Goal: Transaction & Acquisition: Register for event/course

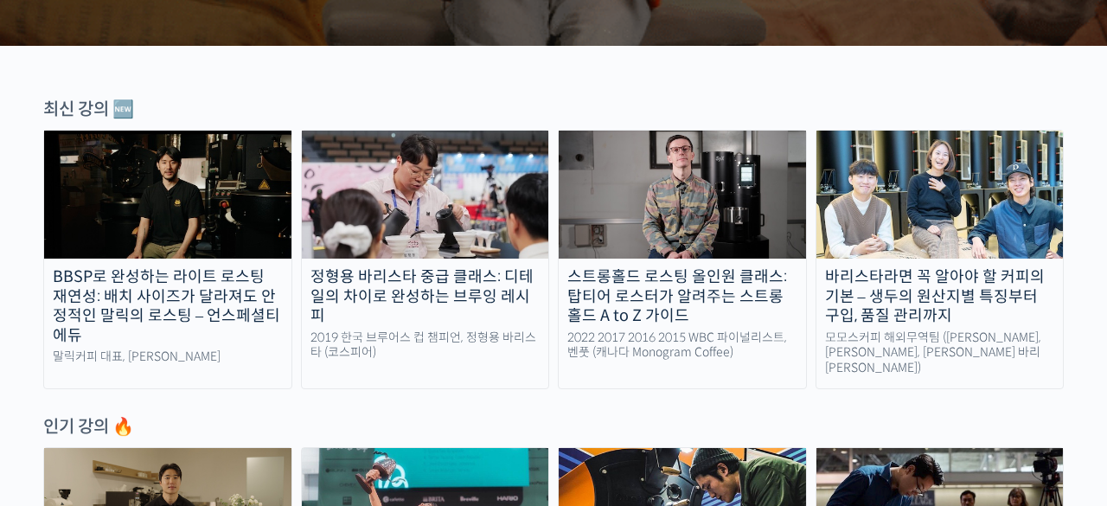
scroll to position [588, 0]
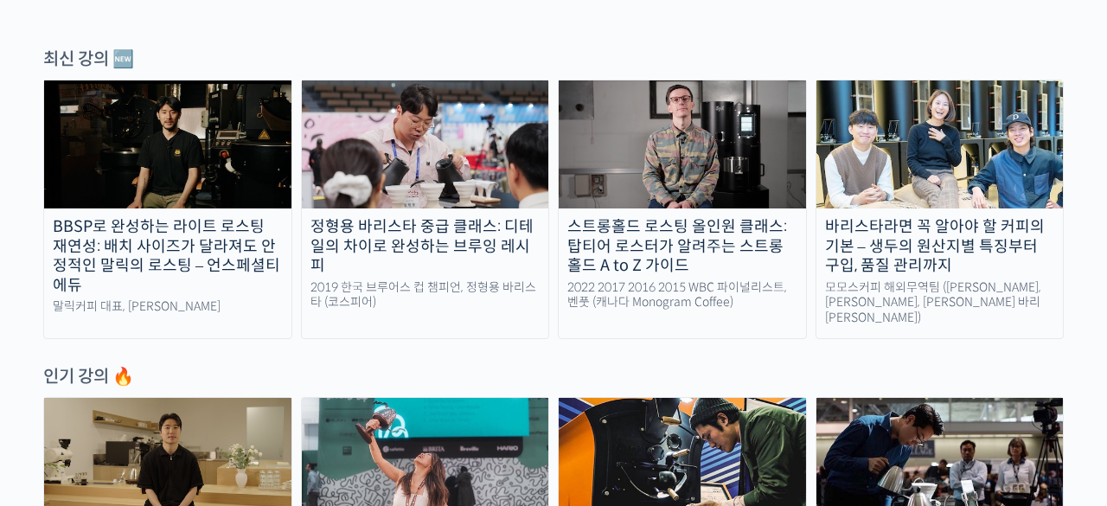
click at [444, 180] on img at bounding box center [425, 144] width 247 height 128
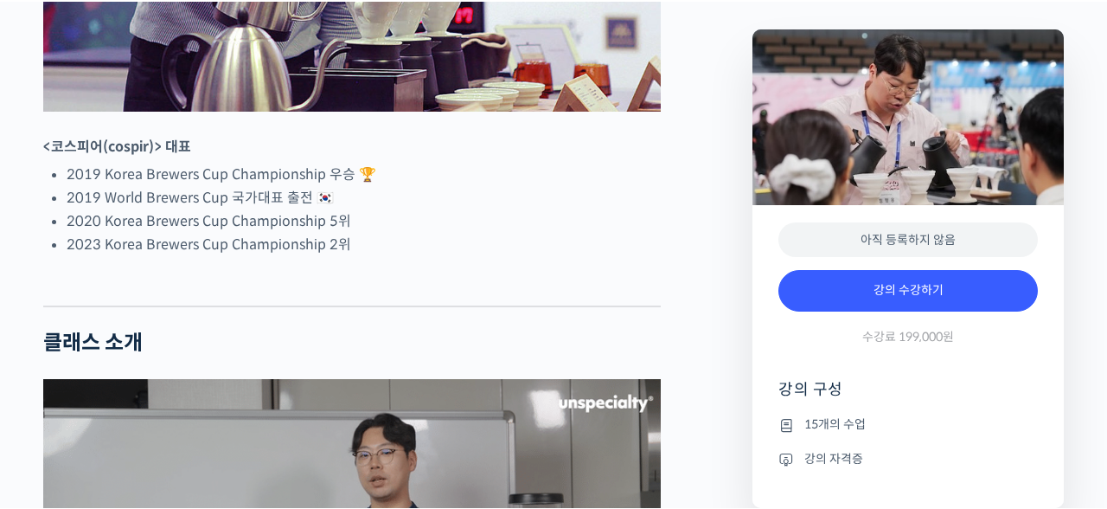
scroll to position [1124, 0]
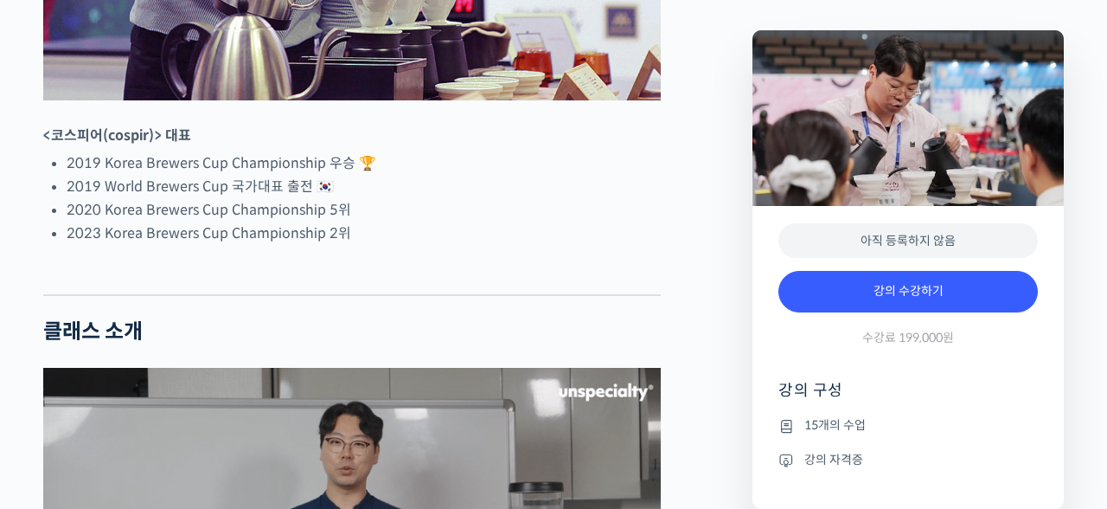
click at [483, 198] on li "2019 World Brewers Cup 국가대표 출전 🇰🇷" at bounding box center [364, 186] width 594 height 23
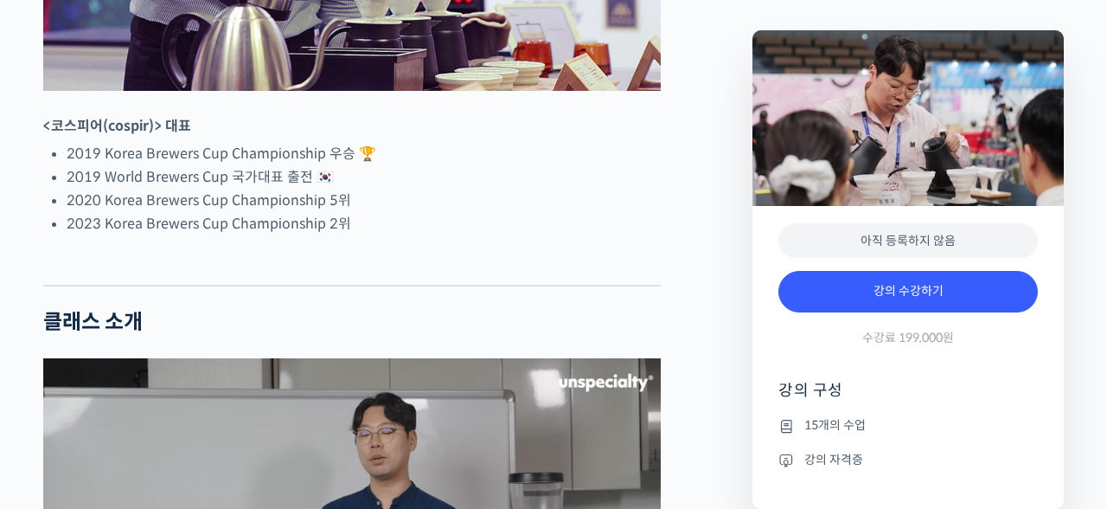
scroll to position [1129, 0]
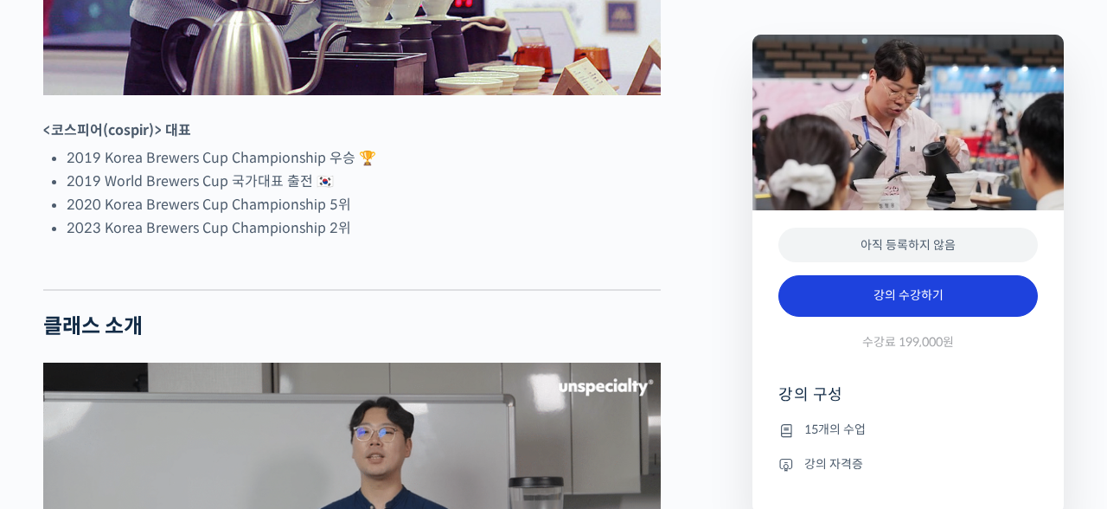
click at [891, 297] on link "강의 수강하기" at bounding box center [909, 296] width 260 height 42
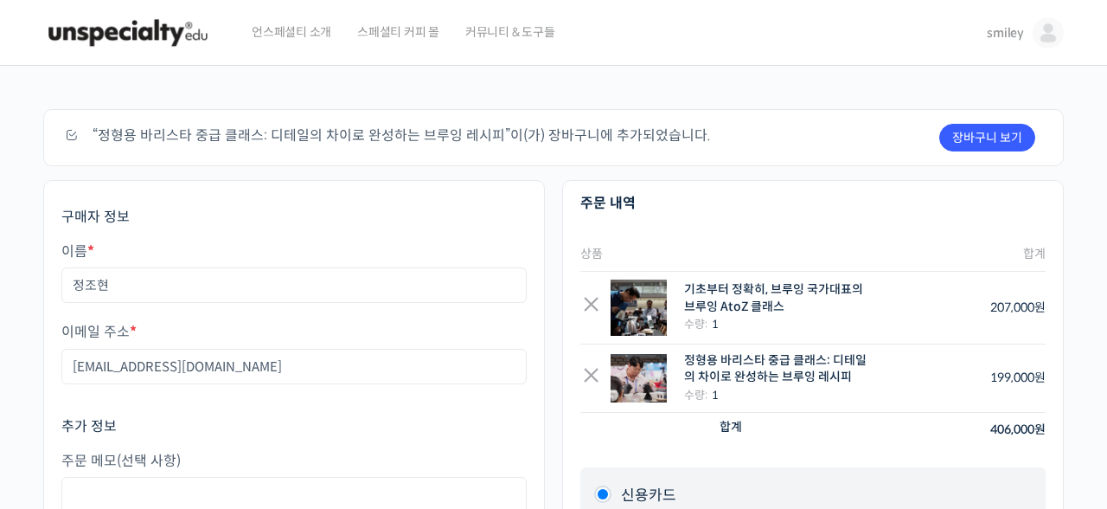
scroll to position [169, 0]
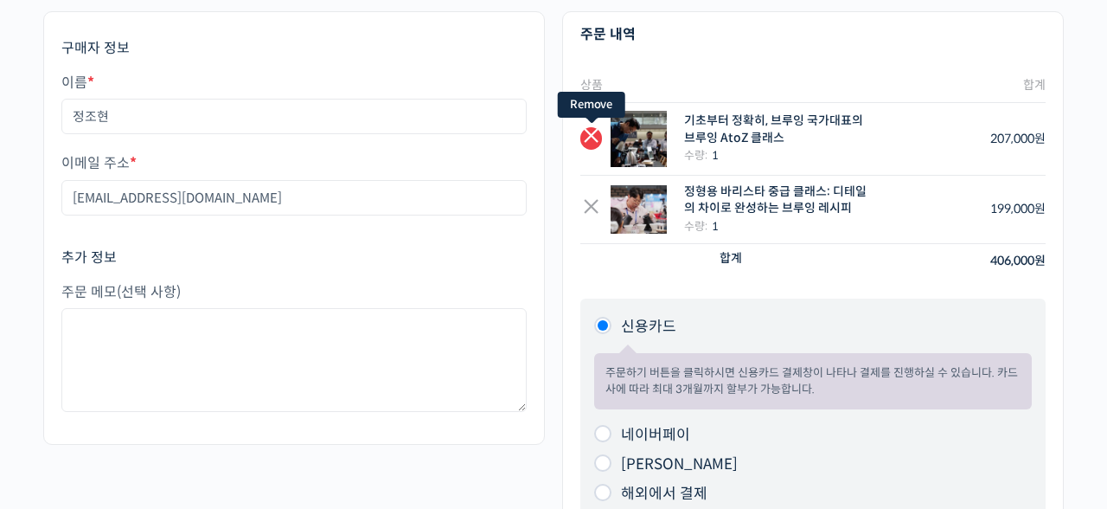
click at [595, 137] on link "×" at bounding box center [592, 138] width 22 height 22
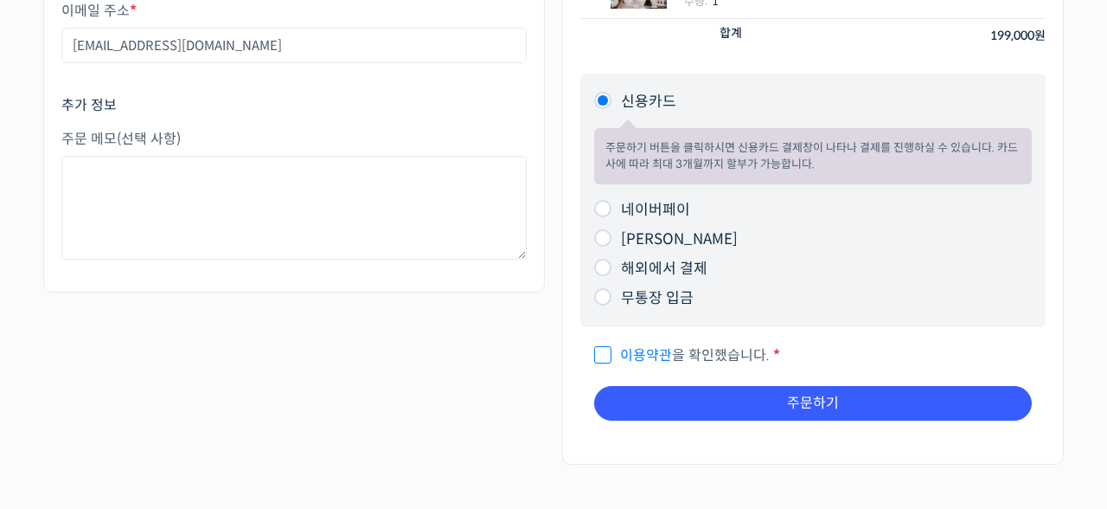
scroll to position [423, 0]
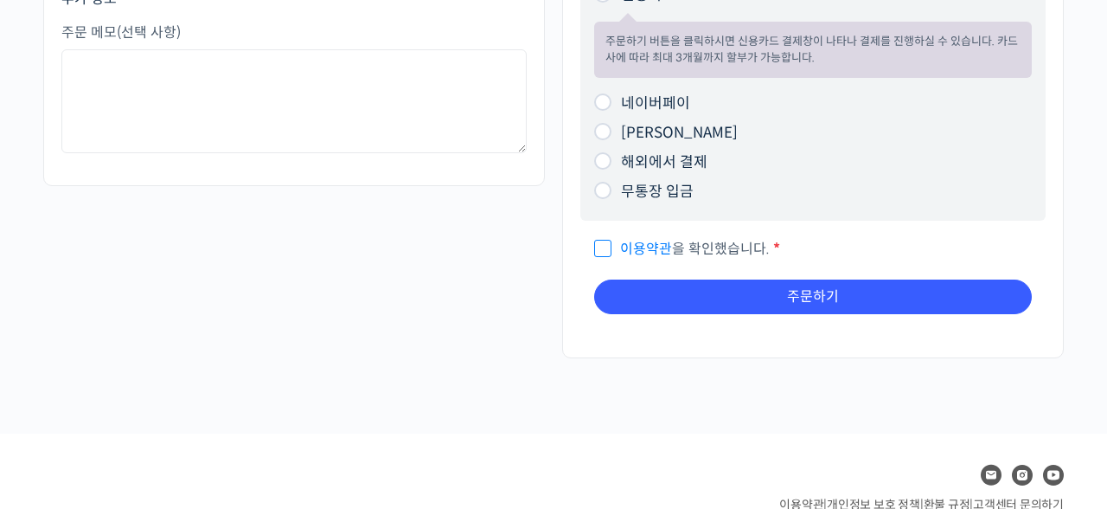
click at [608, 253] on span "이용약관 을 확인했습니다." at bounding box center [682, 249] width 176 height 18
click at [606, 247] on input "이용약관 을 확인했습니다. *" at bounding box center [599, 240] width 11 height 11
checkbox input "true"
click at [300, 307] on div "구매자 정보 이름 * 정조현 이메일 주소 * joflora21@gmail.com 추가 정보 주문 메모 (선택 사항) 주문 내역 상품 합계 × …" at bounding box center [554, 64] width 1038 height 623
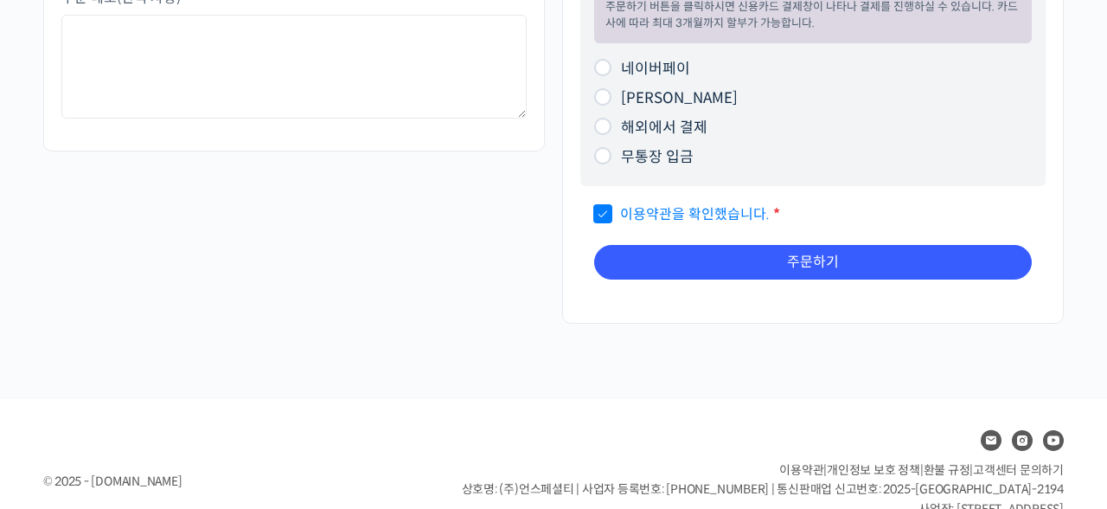
scroll to position [511, 0]
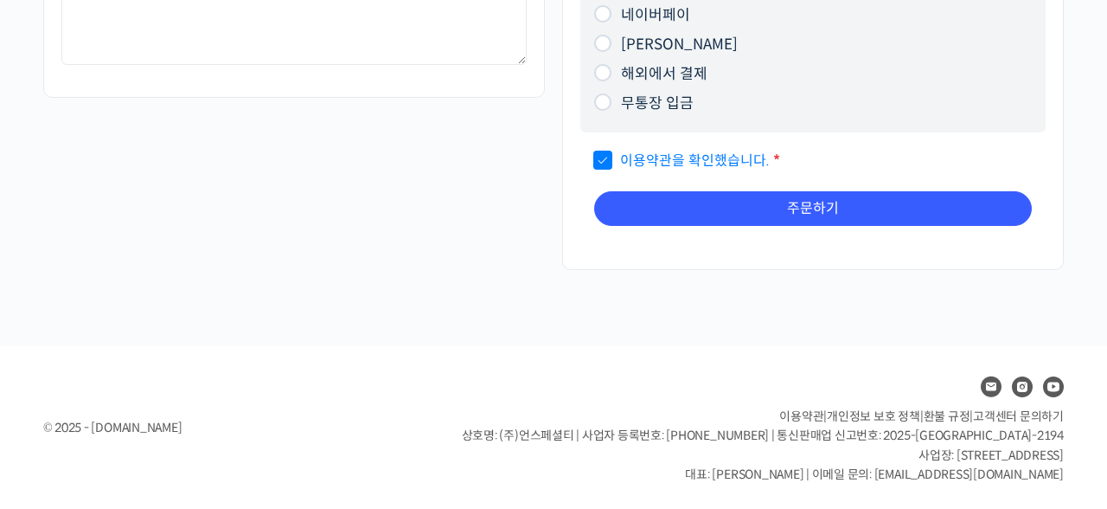
click at [789, 227] on div "제 1 조 (목적) 언스페셜티(이하 ‘회사’)가 제공하는 서비스를 이용해 주셔서 감사합니다. 이 약관은 회사가 제공하는 서비스를 이용함에 있어…" at bounding box center [813, 185] width 465 height 107
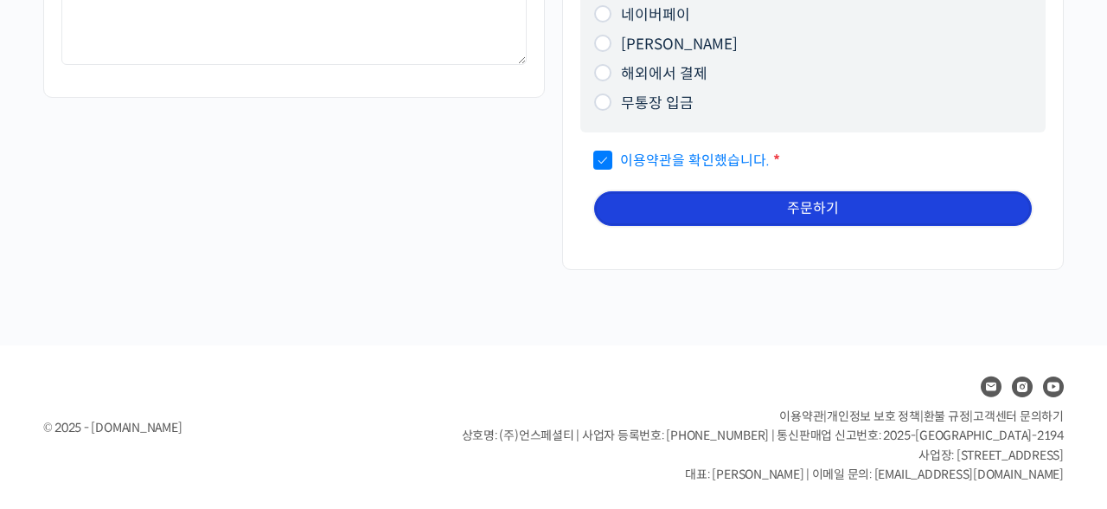
click at [792, 217] on button "주문하기" at bounding box center [813, 208] width 438 height 35
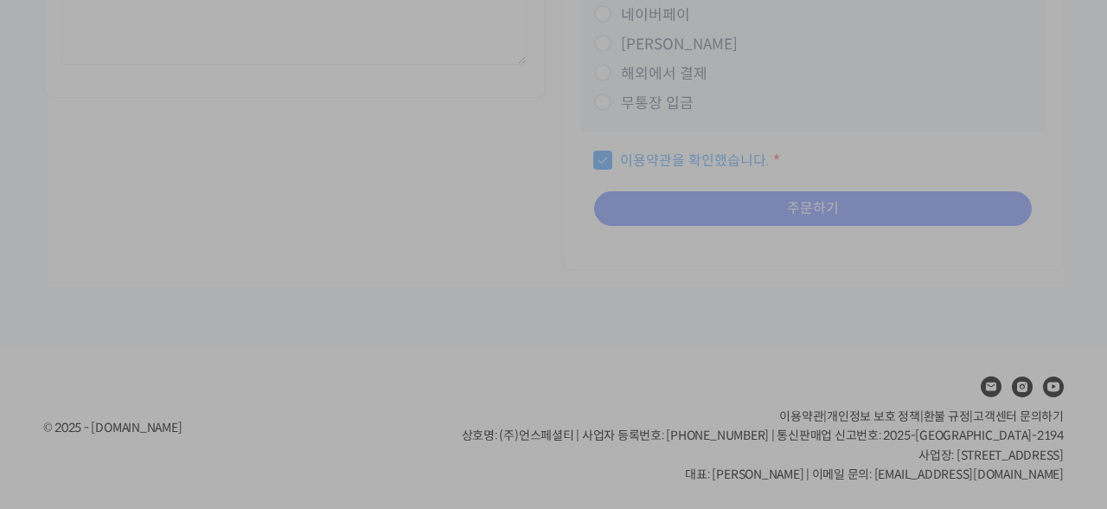
scroll to position [74, 0]
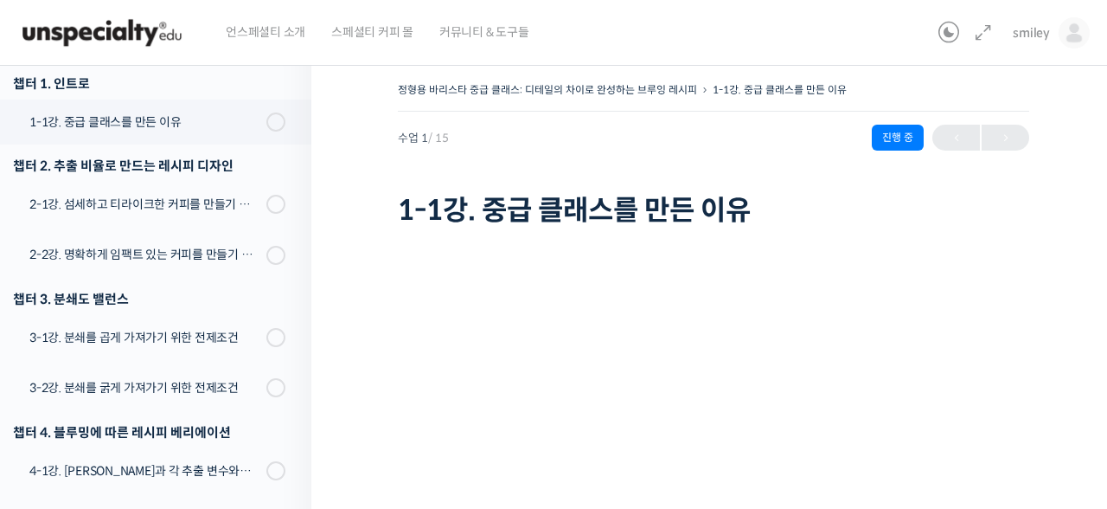
scroll to position [220, 0]
click at [980, 38] on icon at bounding box center [983, 32] width 21 height 21
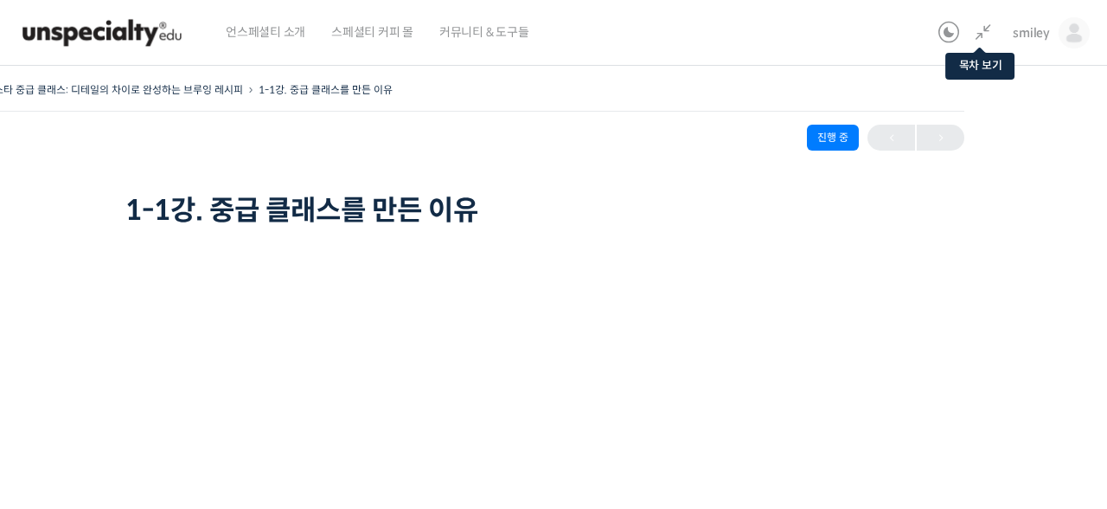
click at [979, 27] on icon at bounding box center [983, 32] width 21 height 21
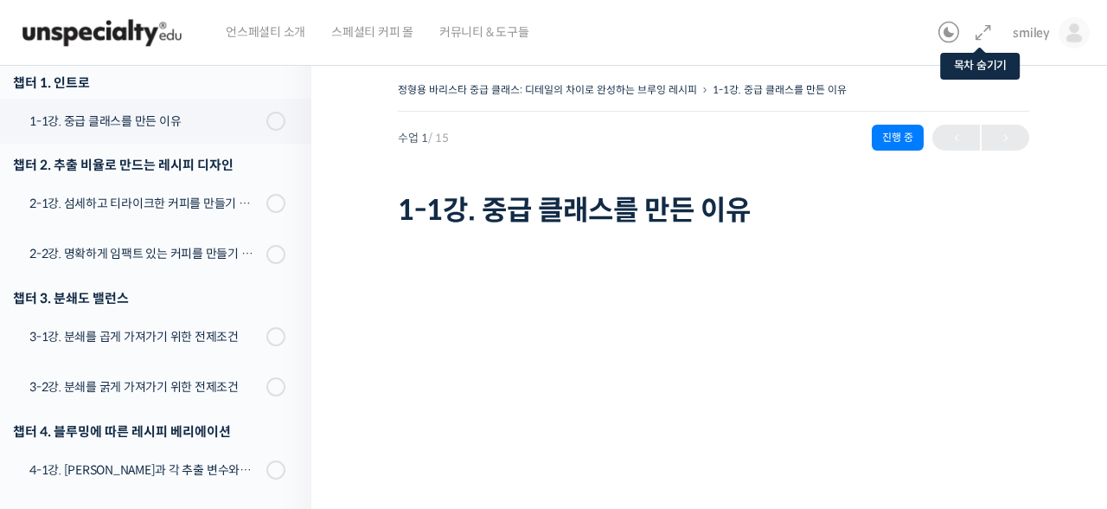
click at [983, 39] on link at bounding box center [980, 32] width 28 height 21
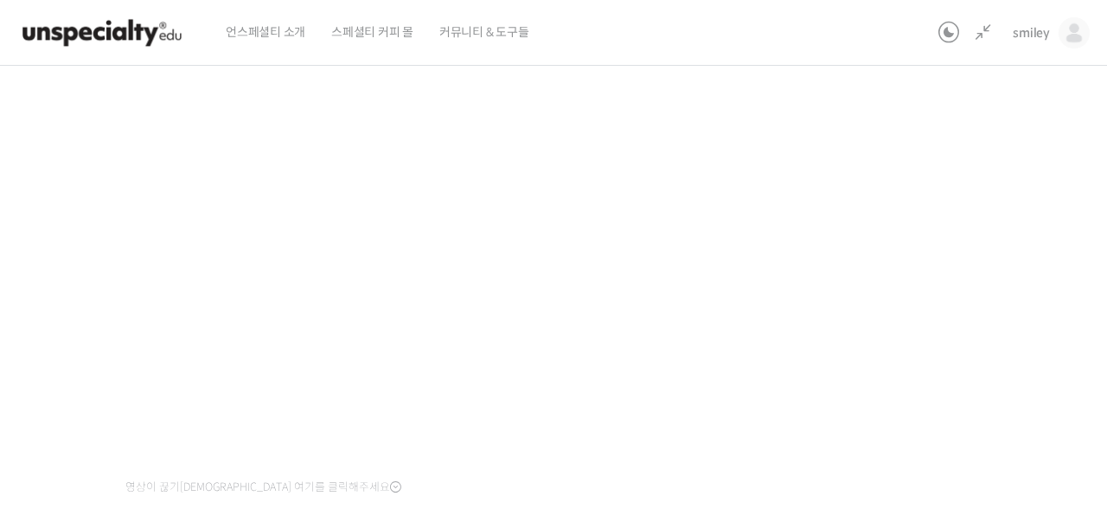
scroll to position [170, 0]
click at [907, 344] on div "정형용 바리스타 중급 클래스: 디테일의 차이로 완성하는 브루잉 레시피 1-1강. 중급 클래스를 만든 이유 진행 중 수업 1 / 15 진행 중 …" at bounding box center [454, 395] width 1151 height 977
click at [882, 347] on div "정형용 바리스타 중급 클래스: 디테일의 차이로 완성하는 브루잉 레시피 1-1강. 중급 클래스를 만든 이유 진행 중 수업 1 / 15 진행 중 …" at bounding box center [454, 395] width 1151 height 977
click at [878, 340] on div "정형용 바리스타 중급 클래스: 디테일의 차이로 완성하는 브루잉 레시피 1-1강. 중급 클래스를 만든 이유 진행 중 수업 1 / 15 진행 중 …" at bounding box center [454, 395] width 1151 height 977
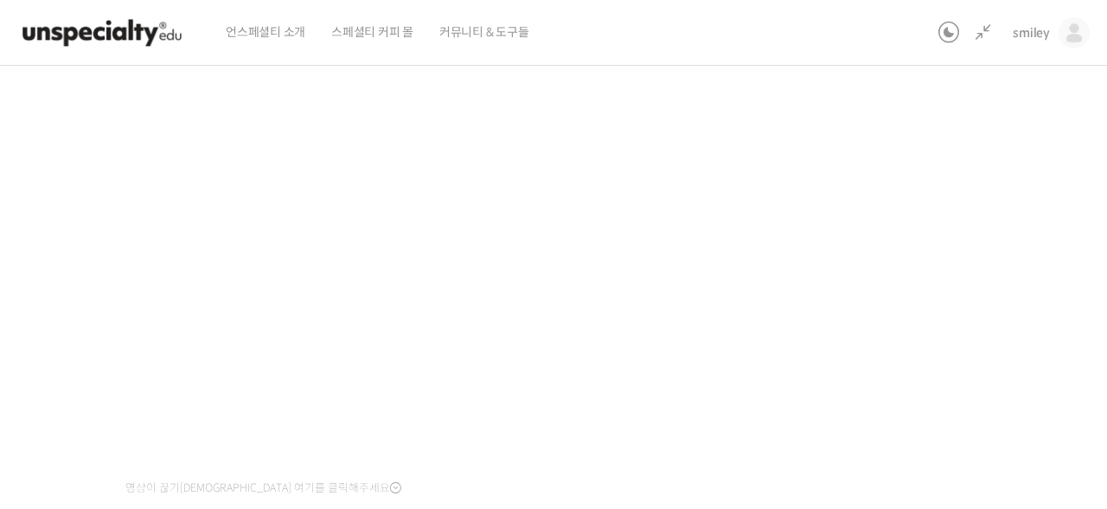
click at [877, 340] on div "정형용 바리스타 중급 클래스: 디테일의 차이로 완성하는 브루잉 레시피 1-1강. 중급 클래스를 만든 이유 진행 중 수업 1 / 15 진행 중 …" at bounding box center [454, 395] width 1151 height 977
click at [857, 417] on div "정형용 바리스타 중급 클래스: 디테일의 차이로 완성하는 브루잉 레시피 1-1강. 중급 클래스를 만든 이유 진행 중 수업 1 / 15 진행 중 …" at bounding box center [454, 395] width 1151 height 977
click at [947, 326] on div "정형용 바리스타 중급 클래스: 디테일의 차이로 완성하는 브루잉 레시피 1-1강. 중급 클래스를 만든 이유 진행 중 수업 1 / 15 진행 중 …" at bounding box center [454, 395] width 1151 height 977
click at [934, 167] on div "정형용 바리스타 중급 클래스: 디테일의 차이로 완성하는 브루잉 레시피 1-1강. 중급 클래스를 만든 이유 진행 중 수업 1 / 15 진행 중 …" at bounding box center [454, 395] width 1151 height 977
click at [913, 279] on div "정형용 바리스타 중급 클래스: 디테일의 차이로 완성하는 브루잉 레시피 1-1강. 중급 클래스를 만든 이유 진행 중 수업 1 / 15 진행 중 …" at bounding box center [454, 395] width 1151 height 977
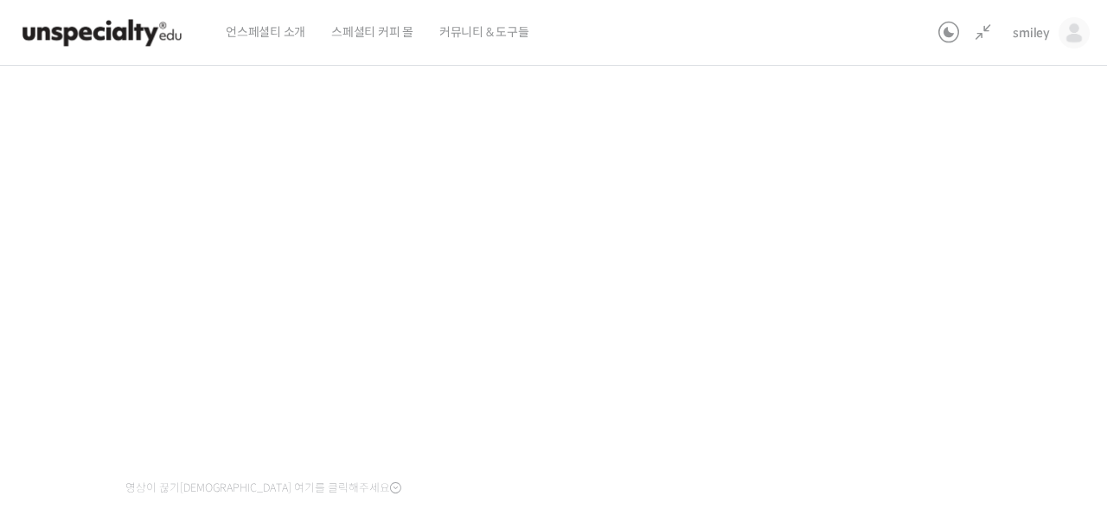
click at [960, 337] on div "정형용 바리스타 중급 클래스: 디테일의 차이로 완성하는 브루잉 레시피 1-1강. 중급 클래스를 만든 이유 진행 중 수업 1 / 15 진행 중 …" at bounding box center [454, 395] width 1151 height 977
click at [889, 372] on div "정형용 바리스타 중급 클래스: 디테일의 차이로 완성하는 브루잉 레시피 1-1강. 중급 클래스를 만든 이유 진행 중 수업 1 / 15 진행 중 …" at bounding box center [454, 395] width 1151 height 977
click at [891, 373] on div "정형용 바리스타 중급 클래스: 디테일의 차이로 완성하는 브루잉 레시피 1-1강. 중급 클래스를 만든 이유 진행 중 수업 1 / 15 진행 중 …" at bounding box center [454, 395] width 1151 height 977
click at [873, 284] on div "정형용 바리스타 중급 클래스: 디테일의 차이로 완성하는 브루잉 레시피 1-1강. 중급 클래스를 만든 이유 진행 중 수업 1 / 15 진행 중 …" at bounding box center [454, 395] width 1151 height 977
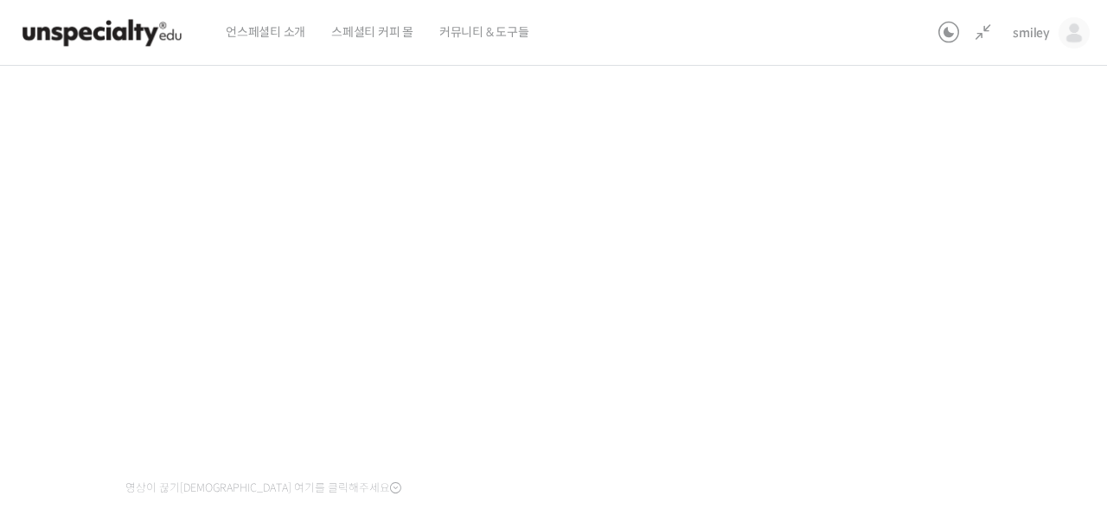
click at [882, 345] on div "정형용 바리스타 중급 클래스: 디테일의 차이로 완성하는 브루잉 레시피 1-1강. 중급 클래스를 만든 이유 진행 중 수업 1 / 15 진행 중 …" at bounding box center [454, 395] width 1151 height 977
click at [886, 415] on div "정형용 바리스타 중급 클래스: 디테일의 차이로 완성하는 브루잉 레시피 1-1강. 중급 클래스를 만든 이유 진행 중 수업 1 / 15 진행 중 …" at bounding box center [454, 395] width 1151 height 977
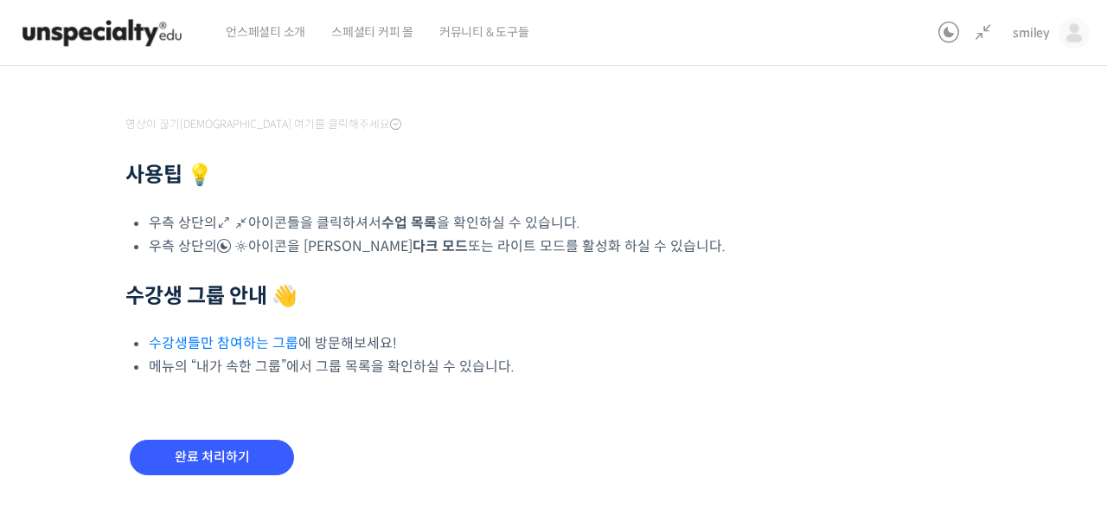
click at [242, 343] on link "수강생들만 참여하는 그룹" at bounding box center [224, 343] width 150 height 18
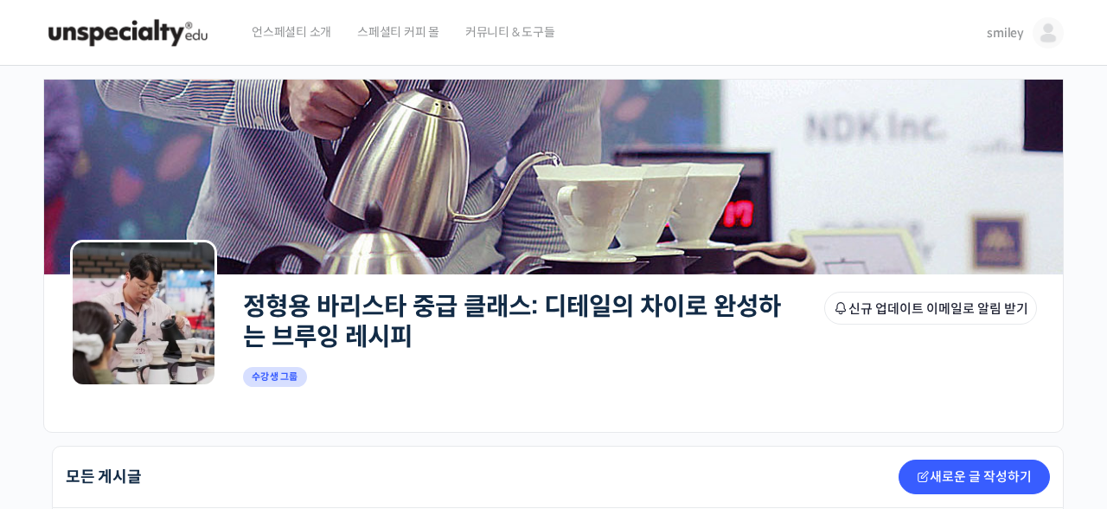
scroll to position [420, 0]
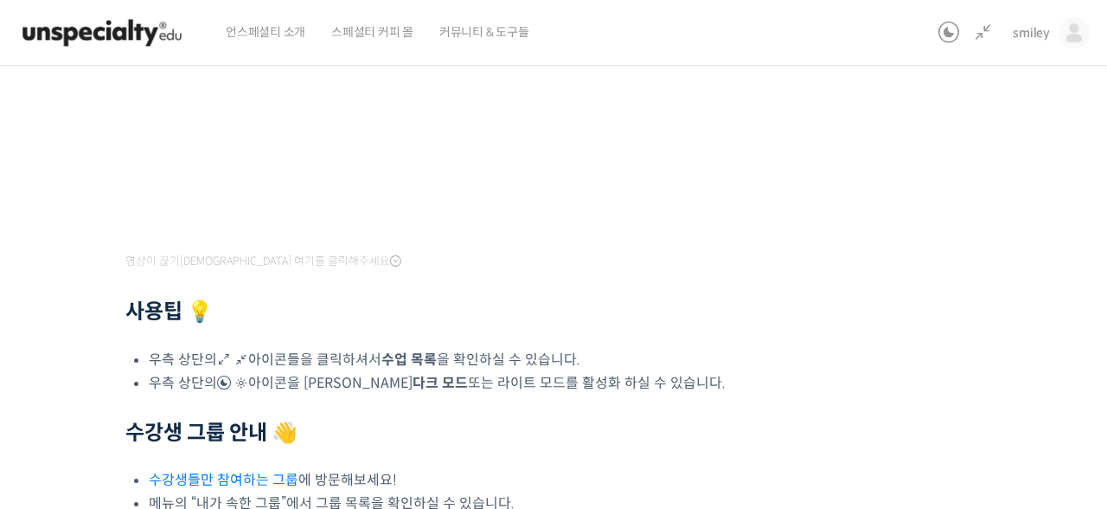
scroll to position [580, 0]
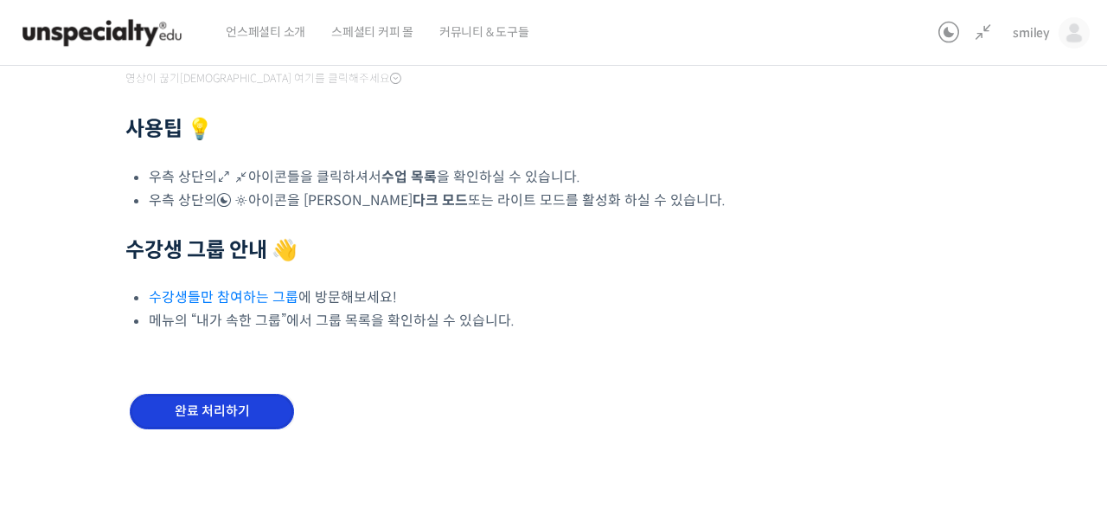
click at [227, 417] on input "완료 처리하기" at bounding box center [212, 411] width 164 height 35
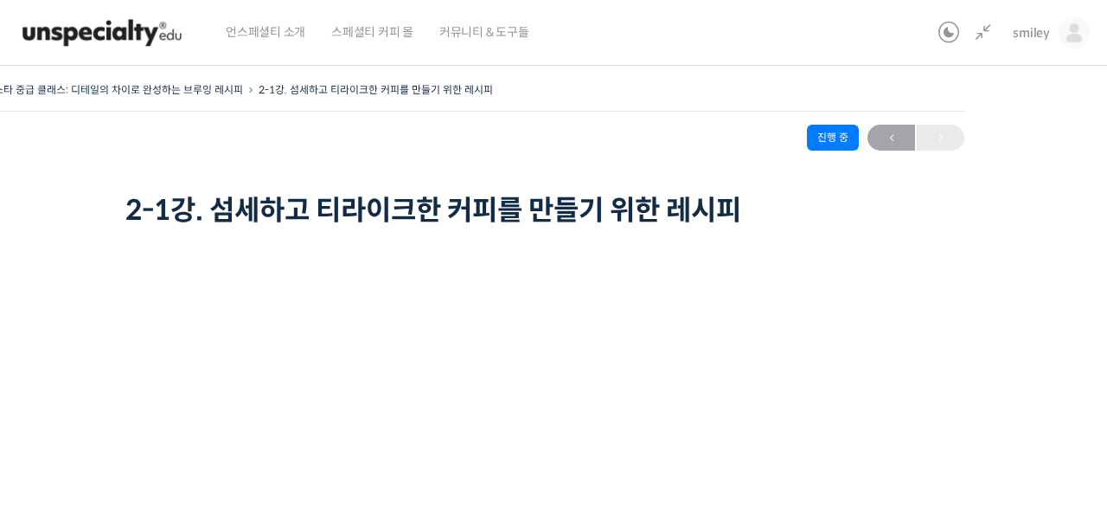
scroll to position [304, 0]
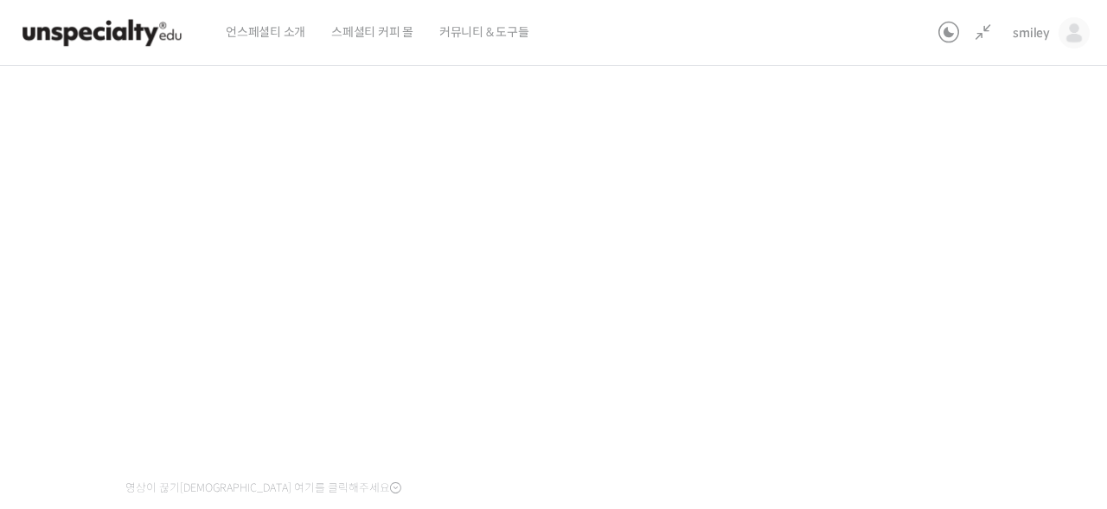
scroll to position [165, 0]
click at [912, 350] on div "정형용 바리스타 중급 클래스: 디테일의 차이로 완성하는 브루잉 레시피 2-1강. 섬세하고 티라이크한 커피를 만들기 위한 레시피 진행 중 수업 …" at bounding box center [454, 401] width 1151 height 977
click at [903, 372] on div "정형용 바리스타 중급 클래스: 디테일의 차이로 완성하는 브루잉 레시피 2-1강. 섬세하고 티라이크한 커피를 만들기 위한 레시피 진행 중 수업 …" at bounding box center [454, 401] width 1151 height 977
click at [917, 320] on div "정형용 바리스타 중급 클래스: 디테일의 차이로 완성하는 브루잉 레시피 2-1강. 섬세하고 티라이크한 커피를 만들기 위한 레시피 진행 중 수업 …" at bounding box center [454, 401] width 1151 height 977
click at [914, 321] on div "정형용 바리스타 중급 클래스: 디테일의 차이로 완성하는 브루잉 레시피 2-1강. 섬세하고 티라이크한 커피를 만들기 위한 레시피 진행 중 수업 …" at bounding box center [454, 401] width 1151 height 977
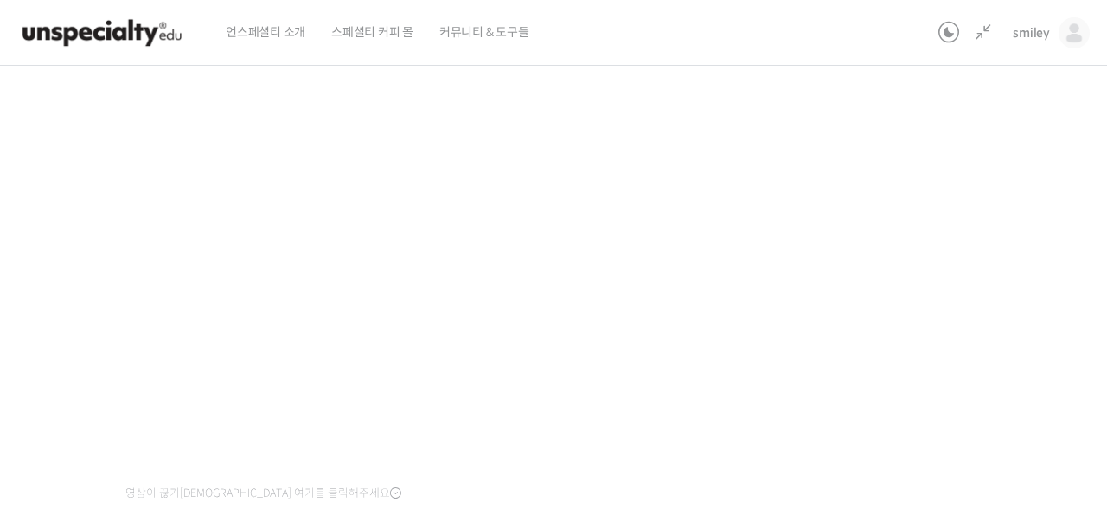
click at [893, 272] on div "정형용 바리스타 중급 클래스: 디테일의 차이로 완성하는 브루잉 레시피 2-1강. 섬세하고 티라이크한 커피를 만들기 위한 레시피 진행 중 수업 …" at bounding box center [454, 401] width 1151 height 977
click at [889, 273] on div "정형용 바리스타 중급 클래스: 디테일의 차이로 완성하는 브루잉 레시피 2-1강. 섬세하고 티라이크한 커피를 만들기 위한 레시피 진행 중 수업 …" at bounding box center [454, 401] width 1151 height 977
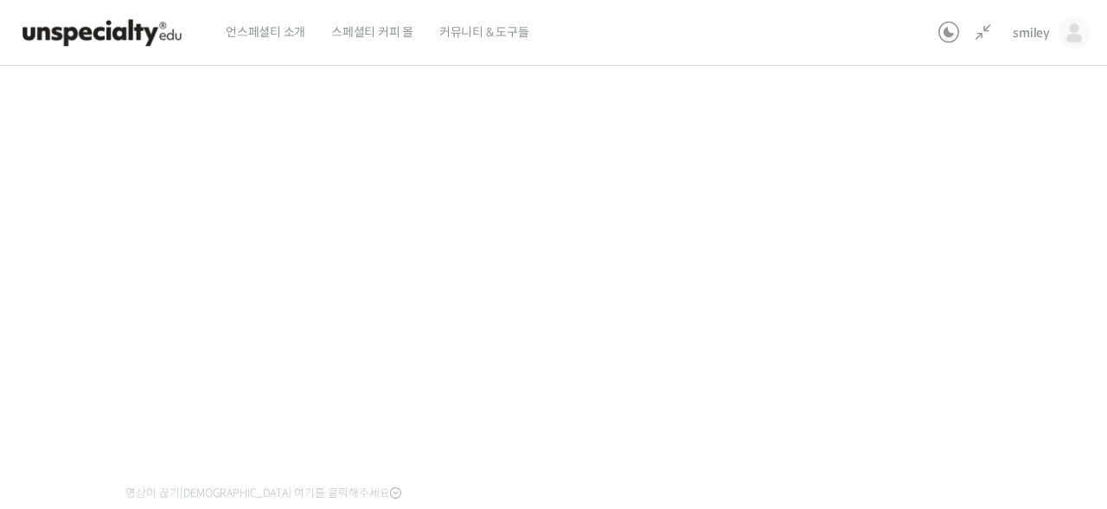
click at [867, 336] on div "정형용 바리스타 중급 클래스: 디테일의 차이로 완성하는 브루잉 레시피 2-1강. 섬세하고 티라이크한 커피를 만들기 위한 레시피 진행 중 수업 …" at bounding box center [454, 401] width 1151 height 977
click at [37, 249] on div "정형용 바리스타 중급 클래스: 디테일의 차이로 완성하는 브루잉 레시피 2-1강. 섬세하고 티라이크한 커피를 만들기 위한 레시피 진행 중 수업 …" at bounding box center [454, 401] width 1151 height 977
click at [975, 353] on div "정형용 바리스타 중급 클래스: 디테일의 차이로 완성하는 브루잉 레시피 2-1강. 섬세하고 티라이크한 커피를 만들기 위한 레시피 진행 중 수업 …" at bounding box center [454, 395] width 1151 height 977
click at [934, 325] on div "정형용 바리스타 중급 클래스: 디테일의 차이로 완성하는 브루잉 레시피 2-1강. 섬세하고 티라이크한 커피를 만들기 위한 레시피 진행 중 수업 …" at bounding box center [454, 395] width 1151 height 977
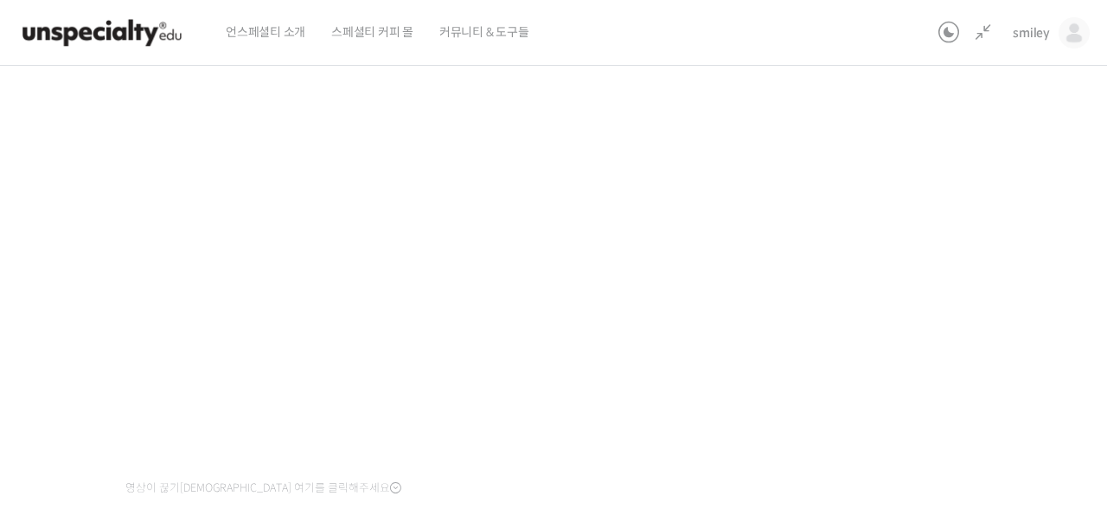
click at [74, 202] on div "정형용 바리스타 중급 클래스: 디테일의 차이로 완성하는 브루잉 레시피 2-1강. 섬세하고 티라이크한 커피를 만들기 위한 레시피 진행 중 수업 …" at bounding box center [454, 395] width 1151 height 977
click at [918, 331] on div "정형용 바리스타 중급 클래스: 디테일의 차이로 완성하는 브루잉 레시피 2-1강. 섬세하고 티라이크한 커피를 만들기 위한 레시피 진행 중 수업 …" at bounding box center [454, 395] width 1151 height 977
click at [919, 287] on div "정형용 바리스타 중급 클래스: 디테일의 차이로 완성하는 브루잉 레시피 2-1강. 섬세하고 티라이크한 커피를 만들기 위한 레시피 진행 중 수업 …" at bounding box center [454, 395] width 1151 height 977
click at [871, 302] on div "정형용 바리스타 중급 클래스: 디테일의 차이로 완성하는 브루잉 레시피 2-1강. 섬세하고 티라이크한 커피를 만들기 위한 레시피 진행 중 수업 …" at bounding box center [454, 395] width 1151 height 977
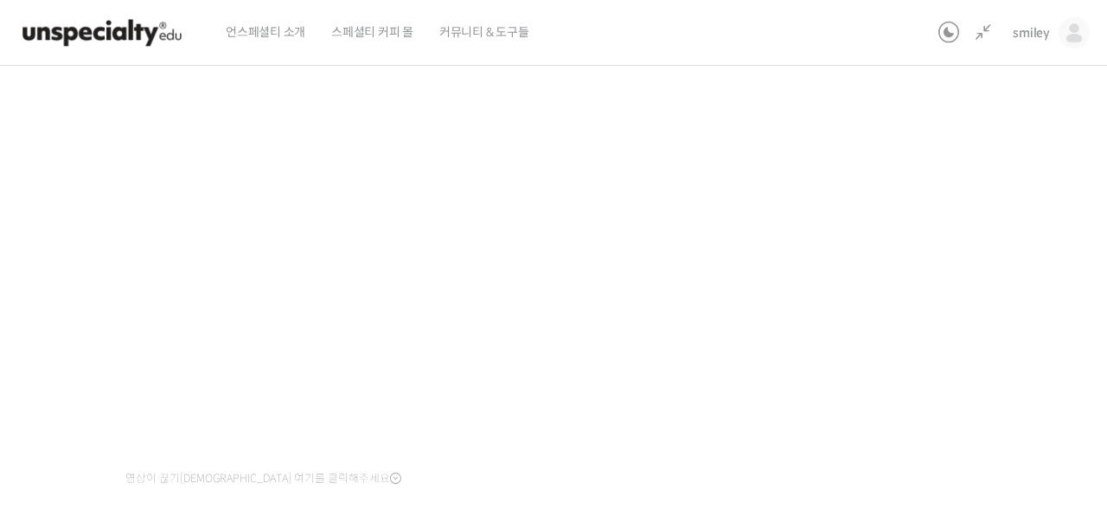
click at [1026, 357] on div "정형용 바리스타 중급 클래스: 디테일의 차이로 완성하는 브루잉 레시피 2-1강. 섬세하고 티라이크한 커피를 만들기 위한 레시피 진행 중 수업 …" at bounding box center [454, 386] width 1151 height 977
click at [944, 380] on div "정형용 바리스타 중급 클래스: 디테일의 차이로 완성하는 브루잉 레시피 2-1강. 섬세하고 티라이크한 커피를 만들기 위한 레시피 진행 중 수업 …" at bounding box center [454, 386] width 1151 height 977
click at [958, 375] on div "정형용 바리스타 중급 클래스: 디테일의 차이로 완성하는 브루잉 레시피 2-1강. 섬세하고 티라이크한 커피를 만들기 위한 레시피 진행 중 수업 …" at bounding box center [454, 386] width 1151 height 977
click at [956, 377] on div "정형용 바리스타 중급 클래스: 디테일의 차이로 완성하는 브루잉 레시피 2-1강. 섬세하고 티라이크한 커피를 만들기 위한 레시피 진행 중 수업 …" at bounding box center [454, 386] width 1151 height 977
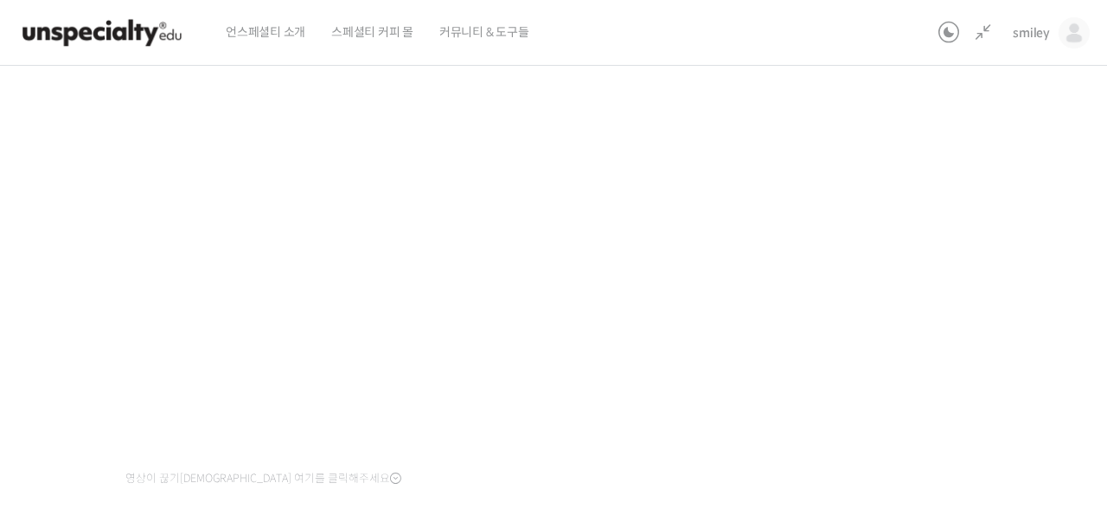
click at [918, 329] on div "정형용 바리스타 중급 클래스: 디테일의 차이로 완성하는 브루잉 레시피 2-1강. 섬세하고 티라이크한 커피를 만들기 위한 레시피 진행 중 수업 …" at bounding box center [454, 386] width 1151 height 977
click at [825, 343] on div "정형용 바리스타 중급 클래스: 디테일의 차이로 완성하는 브루잉 레시피 2-1강. 섬세하고 티라이크한 커피를 만들기 위한 레시피 진행 중 수업 …" at bounding box center [454, 386] width 1151 height 977
click at [916, 258] on div "정형용 바리스타 중급 클래스: 디테일의 차이로 완성하는 브루잉 레시피 2-1강. 섬세하고 티라이크한 커피를 만들기 위한 레시피 진행 중 수업 …" at bounding box center [454, 386] width 1151 height 977
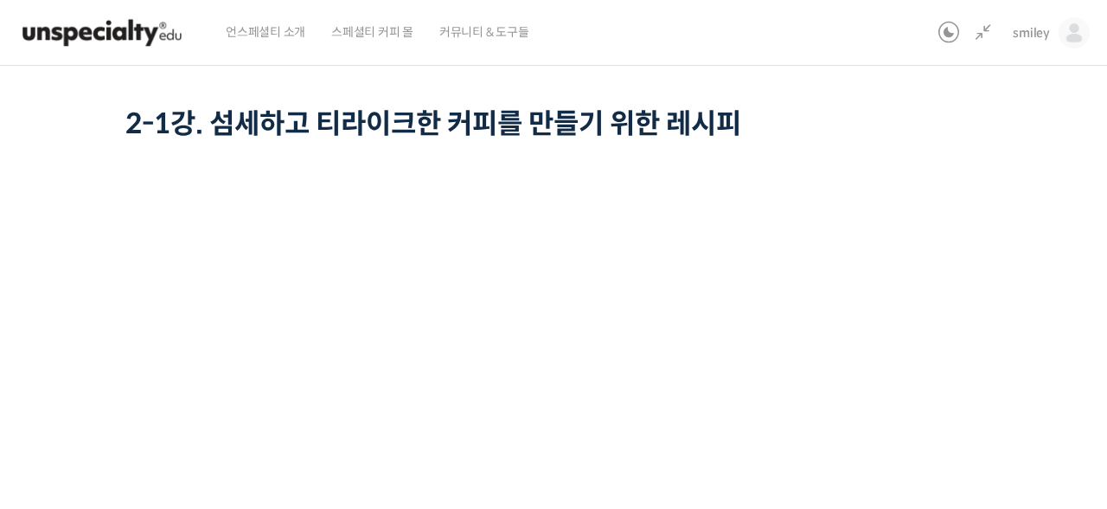
scroll to position [91, 0]
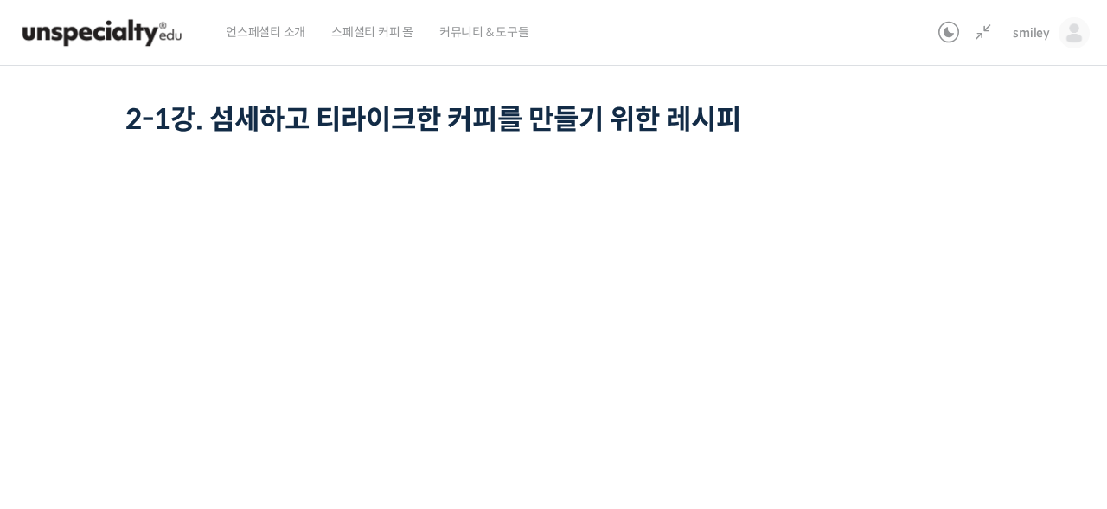
click at [960, 224] on div "정형용 바리스타 중급 클래스: 디테일의 차이로 완성하는 브루잉 레시피 2-1강. 섬세하고 티라이크한 커피를 만들기 위한 레시피 진행 중 수업 …" at bounding box center [454, 475] width 1151 height 977
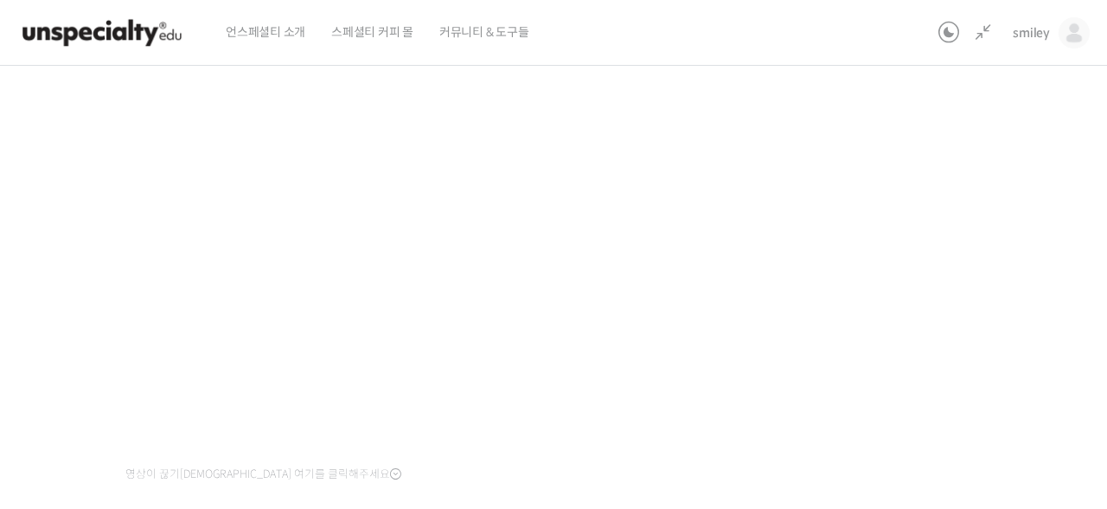
scroll to position [198, 0]
click at [938, 257] on div "정형용 바리스타 중급 클래스: 디테일의 차이로 완성하는 브루잉 레시피 2-1강. 섬세하고 티라이크한 커피를 만들기 위한 레시피 진행 중 수업 …" at bounding box center [454, 368] width 1151 height 977
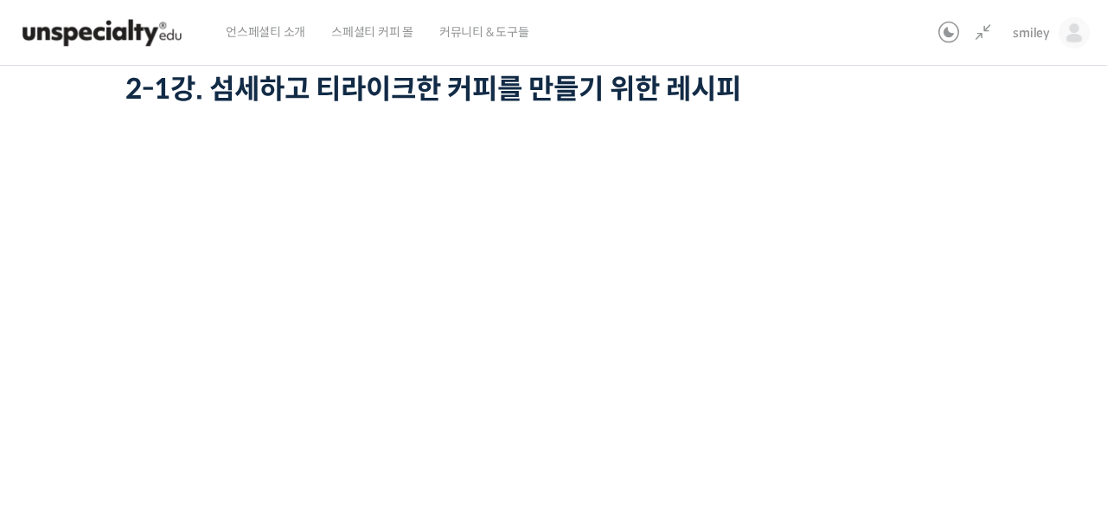
scroll to position [111, 0]
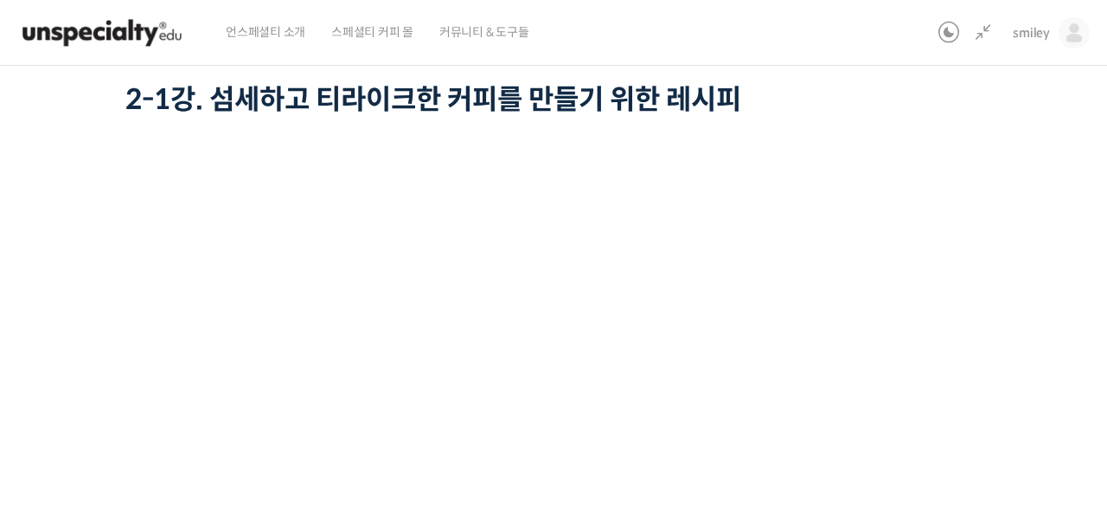
scroll to position [209, 0]
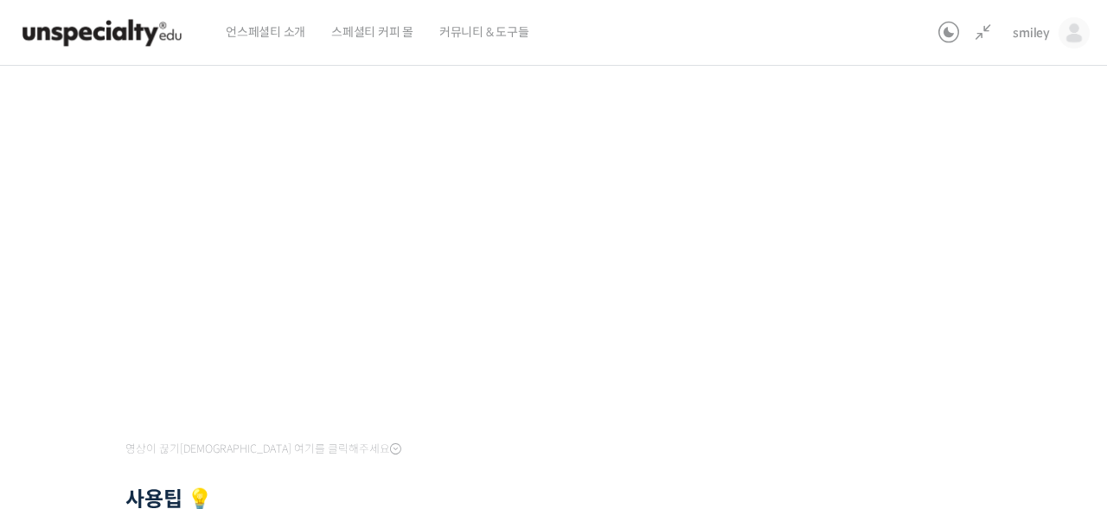
click at [939, 372] on div "정형용 바리스타 중급 클래스: 디테일의 차이로 완성하는 브루잉 레시피 2-1강. 섬세하고 티라이크한 커피를 만들기 위한 레시피 진행 중 수업 …" at bounding box center [454, 356] width 1151 height 977
click at [863, 363] on div "정형용 바리스타 중급 클래스: 디테일의 차이로 완성하는 브루잉 레시피 2-1강. 섬세하고 티라이크한 커피를 만들기 위한 레시피 진행 중 수업 …" at bounding box center [454, 356] width 1151 height 977
click at [893, 300] on div "정형용 바리스타 중급 클래스: 디테일의 차이로 완성하는 브루잉 레시피 2-1강. 섬세하고 티라이크한 커피를 만들기 위한 레시피 진행 중 수업 …" at bounding box center [454, 356] width 1151 height 977
click at [889, 287] on div "정형용 바리스타 중급 클래스: 디테일의 차이로 완성하는 브루잉 레시피 2-1강. 섬세하고 티라이크한 커피를 만들기 위한 레시피 진행 중 수업 …" at bounding box center [454, 356] width 1151 height 977
click at [859, 303] on div "정형용 바리스타 중급 클래스: 디테일의 차이로 완성하는 브루잉 레시피 2-1강. 섬세하고 티라이크한 커피를 만들기 위한 레시피 진행 중 수업 …" at bounding box center [454, 356] width 1151 height 977
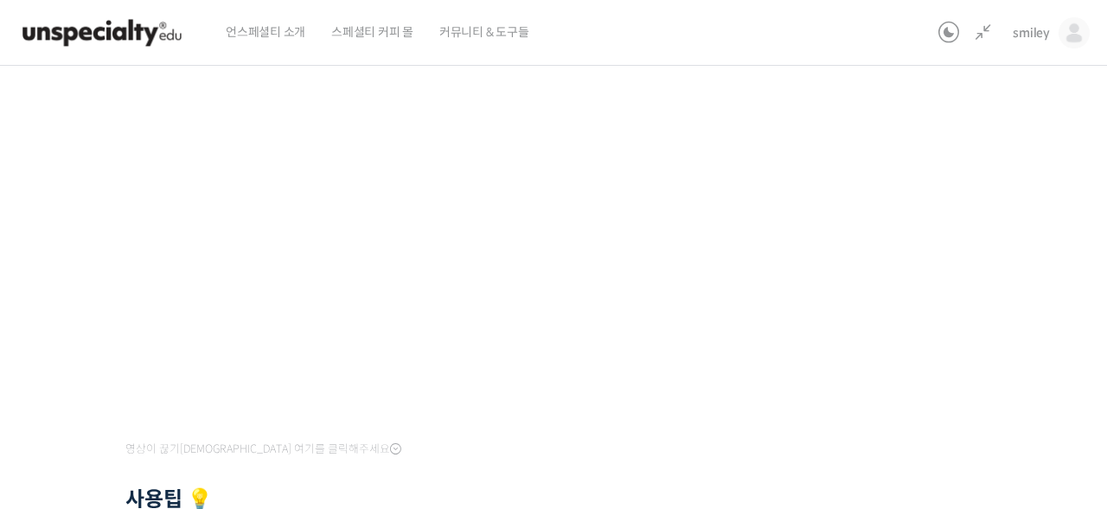
click at [883, 330] on div "정형용 바리스타 중급 클래스: 디테일의 차이로 완성하는 브루잉 레시피 2-1강. 섬세하고 티라이크한 커피를 만들기 위한 레시피 진행 중 수업 …" at bounding box center [454, 356] width 1151 height 977
click at [915, 235] on div "정형용 바리스타 중급 클래스: 디테일의 차이로 완성하는 브루잉 레시피 2-1강. 섬세하고 티라이크한 커피를 만들기 위한 레시피 진행 중 수업 …" at bounding box center [454, 356] width 1151 height 977
click at [860, 237] on div "정형용 바리스타 중급 클래스: 디테일의 차이로 완성하는 브루잉 레시피 2-1강. 섬세하고 티라이크한 커피를 만들기 위한 레시피 진행 중 수업 …" at bounding box center [454, 356] width 1151 height 977
click at [870, 251] on div "정형용 바리스타 중급 클래스: 디테일의 차이로 완성하는 브루잉 레시피 2-1강. 섬세하고 티라이크한 커피를 만들기 위한 레시피 진행 중 수업 …" at bounding box center [454, 356] width 1151 height 977
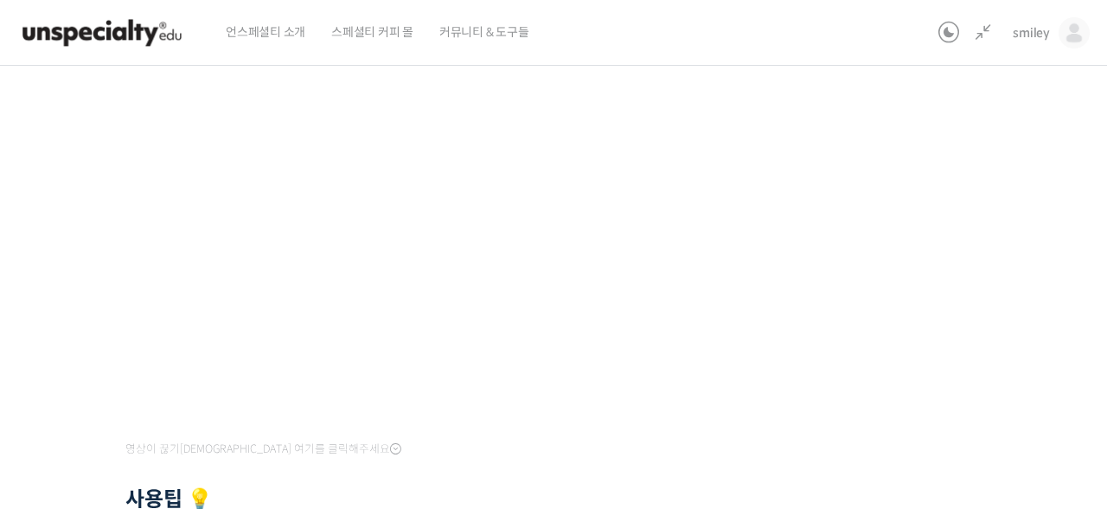
click at [870, 251] on div "정형용 바리스타 중급 클래스: 디테일의 차이로 완성하는 브루잉 레시피 2-1강. 섬세하고 티라이크한 커피를 만들기 위한 레시피 진행 중 수업 …" at bounding box center [454, 356] width 1151 height 977
click at [869, 279] on div "정형용 바리스타 중급 클래스: 디테일의 차이로 완성하는 브루잉 레시피 2-1강. 섬세하고 티라이크한 커피를 만들기 위한 레시피 진행 중 수업 …" at bounding box center [454, 356] width 1151 height 977
click at [948, 284] on div "정형용 바리스타 중급 클래스: 디테일의 차이로 완성하는 브루잉 레시피 2-1강. 섬세하고 티라이크한 커피를 만들기 위한 레시피 진행 중 수업 …" at bounding box center [454, 356] width 1151 height 977
click at [948, 283] on div "정형용 바리스타 중급 클래스: 디테일의 차이로 완성하는 브루잉 레시피 2-1강. 섬세하고 티라이크한 커피를 만들기 위한 레시피 진행 중 수업 …" at bounding box center [454, 356] width 1151 height 977
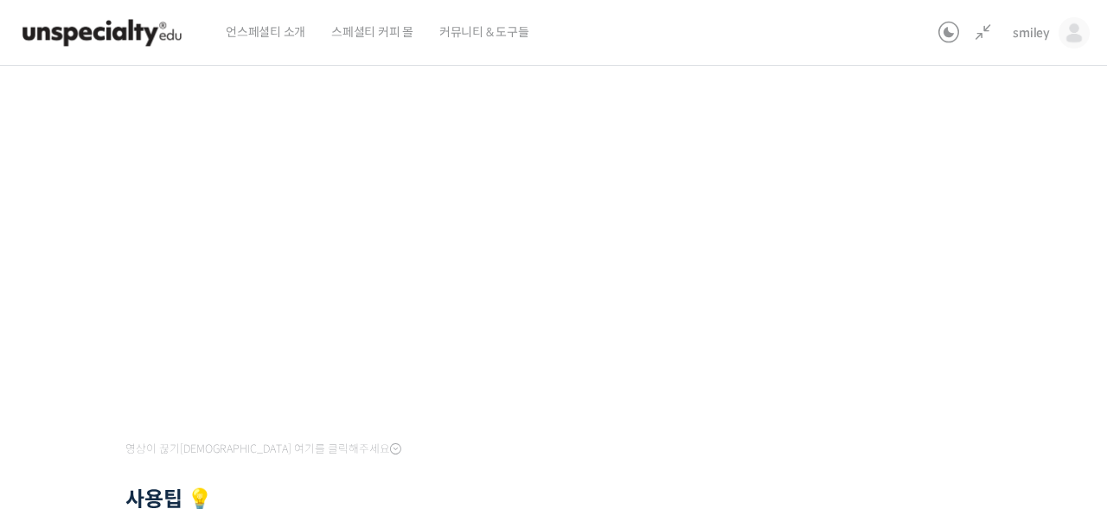
click at [893, 286] on div "정형용 바리스타 중급 클래스: 디테일의 차이로 완성하는 브루잉 레시피 2-1강. 섬세하고 티라이크한 커피를 만들기 위한 레시피 진행 중 수업 …" at bounding box center [454, 356] width 1151 height 977
click at [891, 277] on div "정형용 바리스타 중급 클래스: 디테일의 차이로 완성하는 브루잉 레시피 2-1강. 섬세하고 티라이크한 커피를 만들기 위한 레시피 진행 중 수업 …" at bounding box center [454, 356] width 1151 height 977
click at [890, 277] on div "정형용 바리스타 중급 클래스: 디테일의 차이로 완성하는 브루잉 레시피 2-1강. 섬세하고 티라이크한 커피를 만들기 위한 레시피 진행 중 수업 …" at bounding box center [454, 356] width 1151 height 977
click at [890, 276] on div "정형용 바리스타 중급 클래스: 디테일의 차이로 완성하는 브루잉 레시피 2-1강. 섬세하고 티라이크한 커피를 만들기 위한 레시피 진행 중 수업 …" at bounding box center [454, 356] width 1151 height 977
click at [976, 30] on icon at bounding box center [983, 32] width 21 height 21
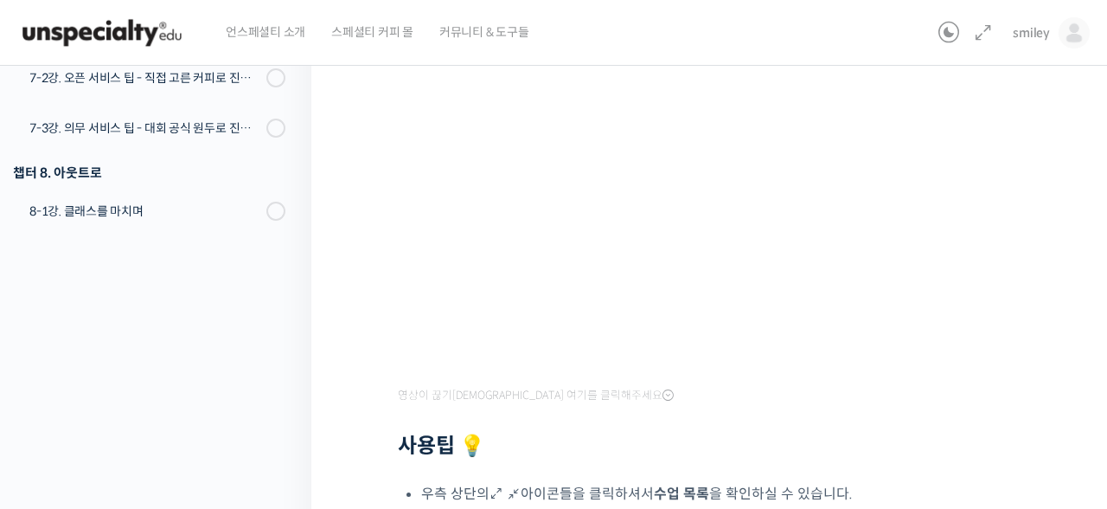
scroll to position [258, 0]
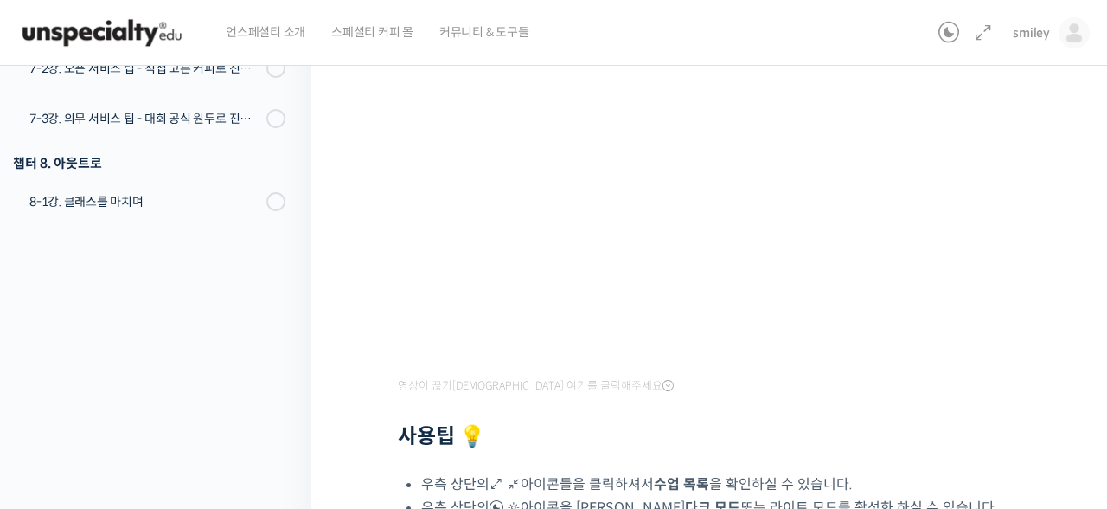
click at [709, 433] on h2 "사용팁 💡" at bounding box center [714, 436] width 632 height 25
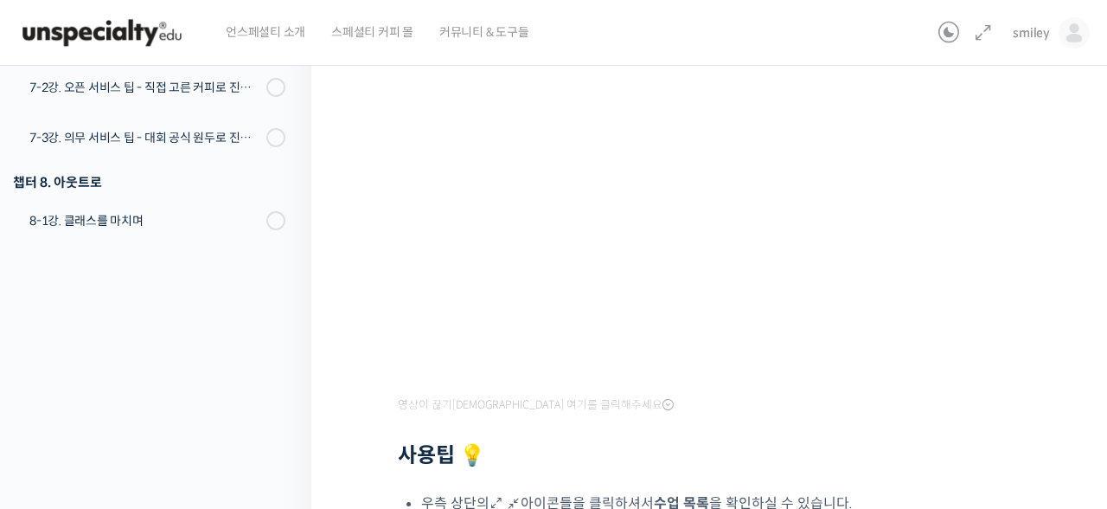
scroll to position [495, 0]
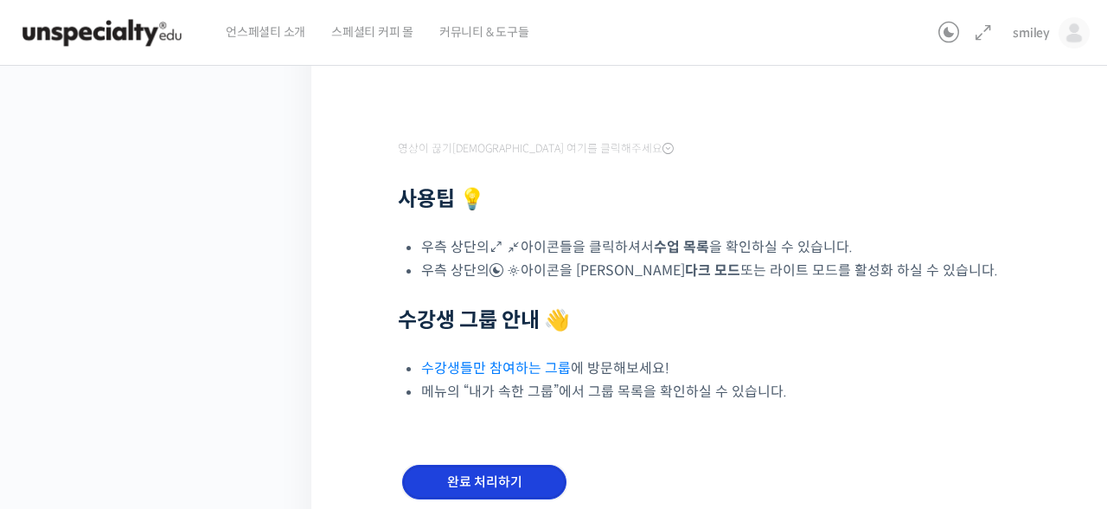
click at [493, 470] on input "완료 처리하기" at bounding box center [484, 482] width 164 height 35
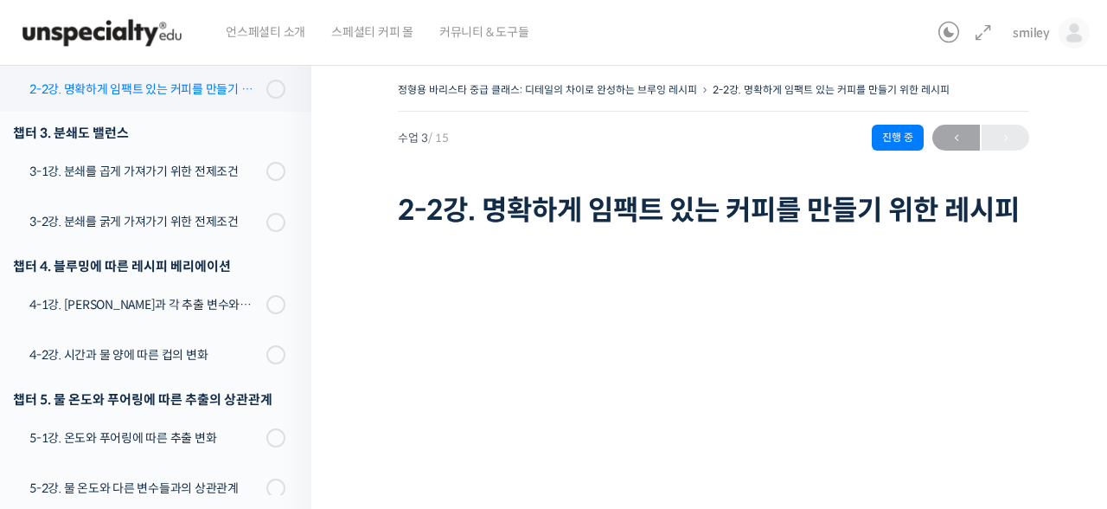
scroll to position [388, 0]
click at [537, 211] on h1 "2-2강. 명확하게 임팩트 있는 커피를 만들기 위한 레시피" at bounding box center [714, 210] width 632 height 33
click at [534, 212] on h1 "2-2강. 명확하게 임팩트 있는 커피를 만들기 위한 레시피" at bounding box center [714, 210] width 632 height 33
click at [533, 211] on h1 "2-2강. 명확하게 임팩트 있는 커피를 만들기 위한 레시피" at bounding box center [714, 210] width 632 height 33
click at [679, 217] on h1 "2-2강. 명확하게 임팩트 있는 커피를 만들기 위한 레시피" at bounding box center [714, 210] width 632 height 33
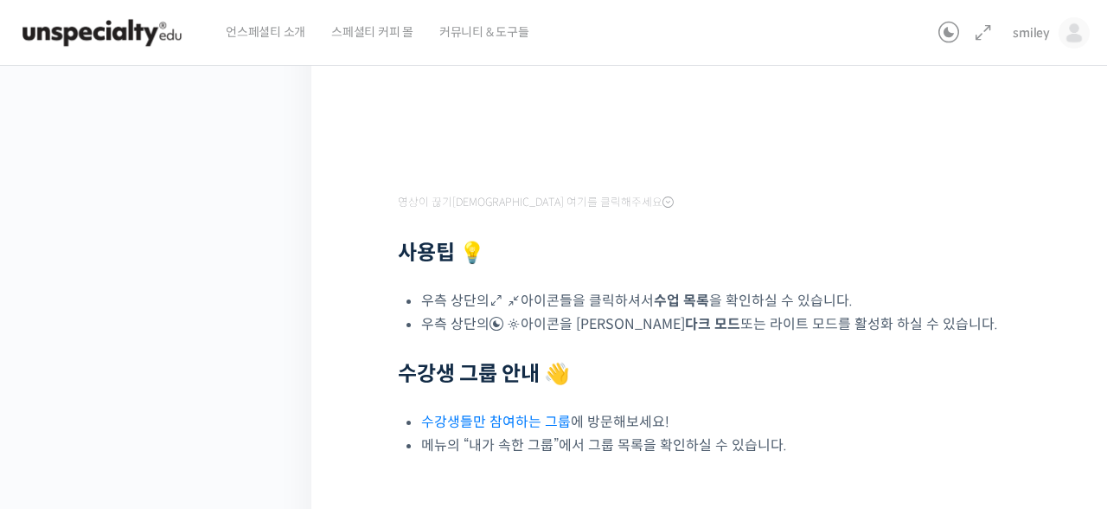
scroll to position [440, 0]
click at [672, 310] on div "영상이 끊기[DEMOGRAPHIC_DATA] 여기를 클릭해주세요 사용팁 💡 우측 상단의 아이콘들을 클릭하셔서 수업 목록 을 확인하실 수 있습니…" at bounding box center [714, 142] width 632 height 631
click at [672, 309] on div "영상이 끊기[DEMOGRAPHIC_DATA] 여기를 클릭해주세요 사용팁 💡 우측 상단의 아이콘들을 클릭하셔서 수업 목록 을 확인하실 수 있습니…" at bounding box center [714, 142] width 632 height 631
click at [671, 307] on div "영상이 끊기[DEMOGRAPHIC_DATA] 여기를 클릭해주세요 사용팁 💡 우측 상단의 아이콘들을 클릭하셔서 수업 목록 을 확인하실 수 있습니…" at bounding box center [714, 142] width 632 height 631
click at [220, 164] on div "강의로 돌아가기 정형용 바리스타 중급 클래스: 디테일의 차이로 완성하는 브루잉 레시피 13% 진행 최근 활동: [DATE] 3:17 오후 챕터…" at bounding box center [151, 124] width 320 height 1024
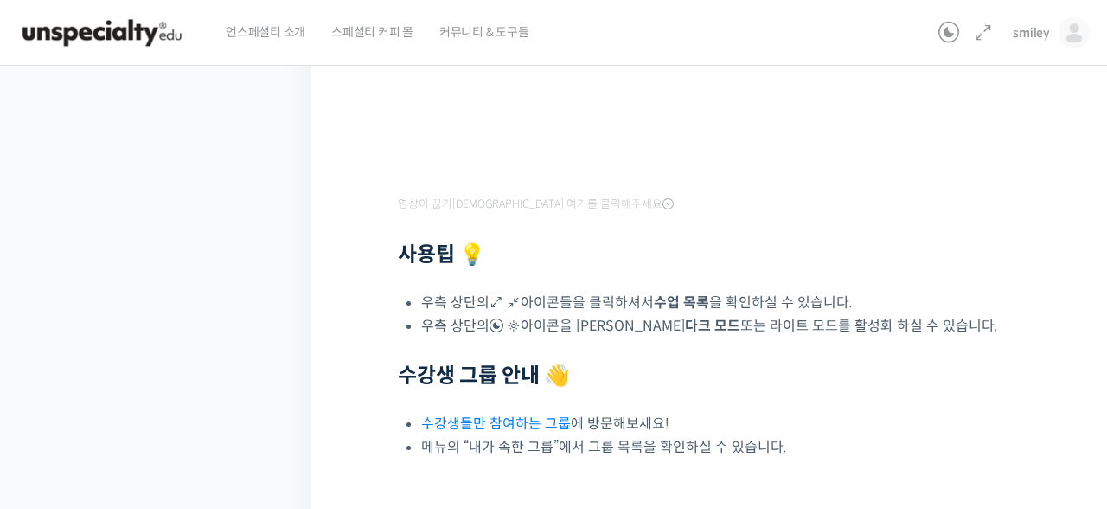
click at [297, 273] on div "강의로 돌아가기 정형용 바리스타 중급 클래스: 디테일의 차이로 완성하는 브루잉 레시피 13% 진행 최근 활동: [DATE] 3:17 오후 챕터…" at bounding box center [151, 124] width 320 height 1024
